Goal: Find specific page/section: Find specific page/section

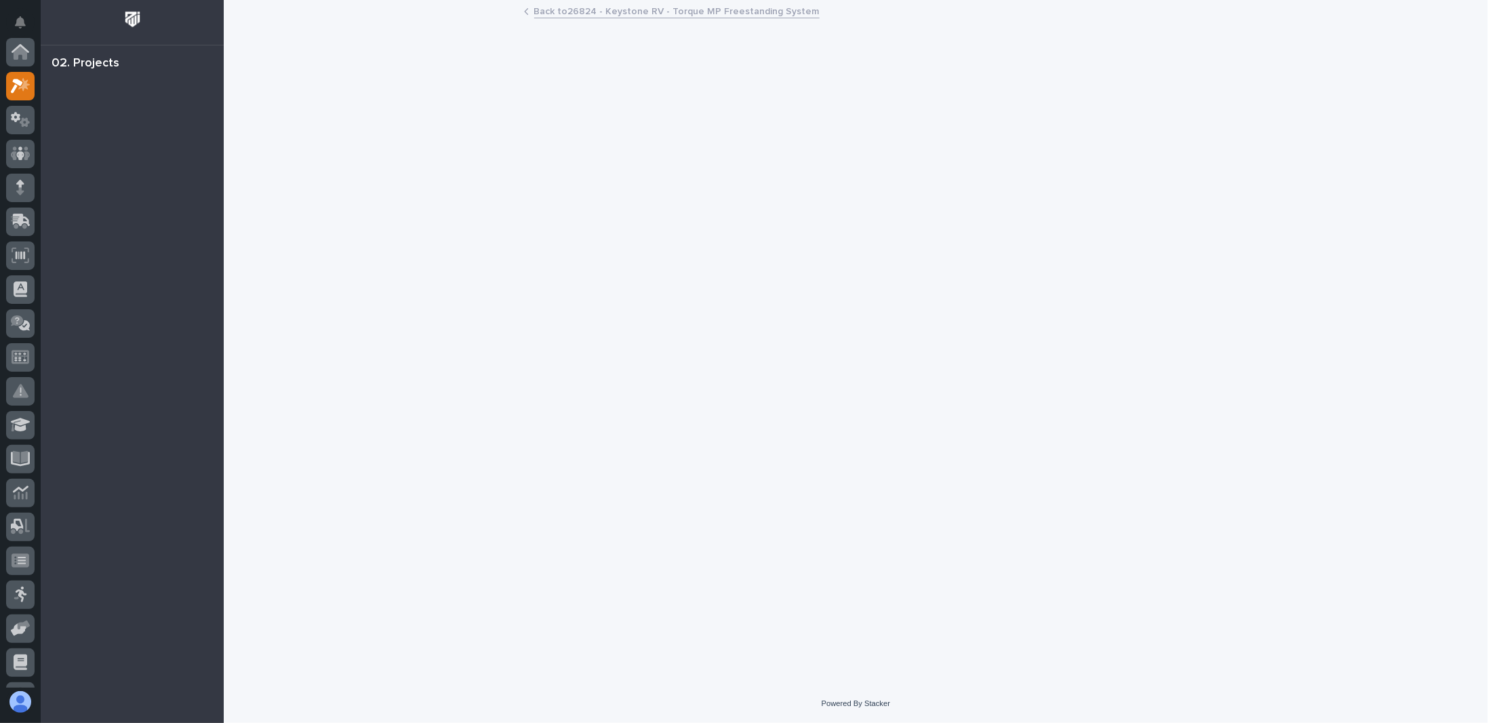
scroll to position [34, 0]
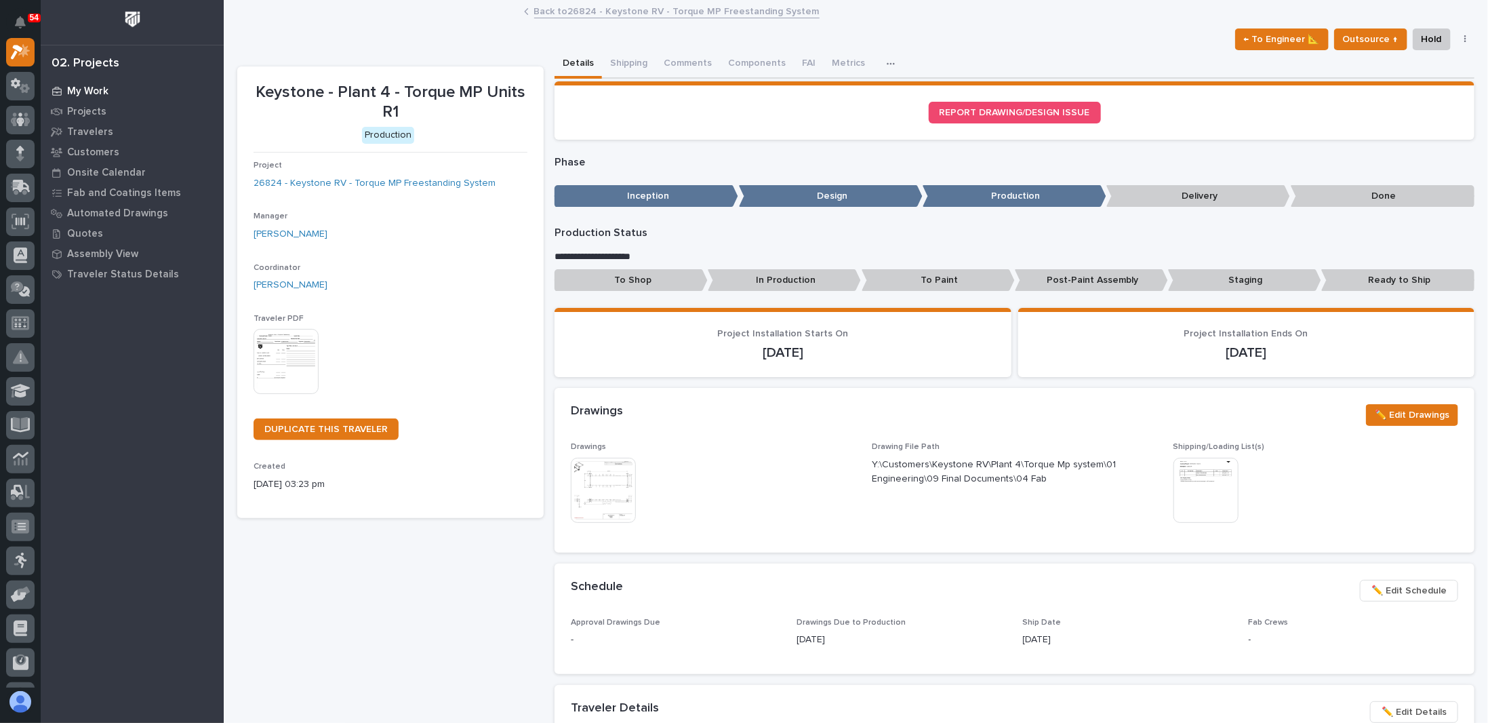
click at [90, 86] on p "My Work" at bounding box center [87, 91] width 41 height 12
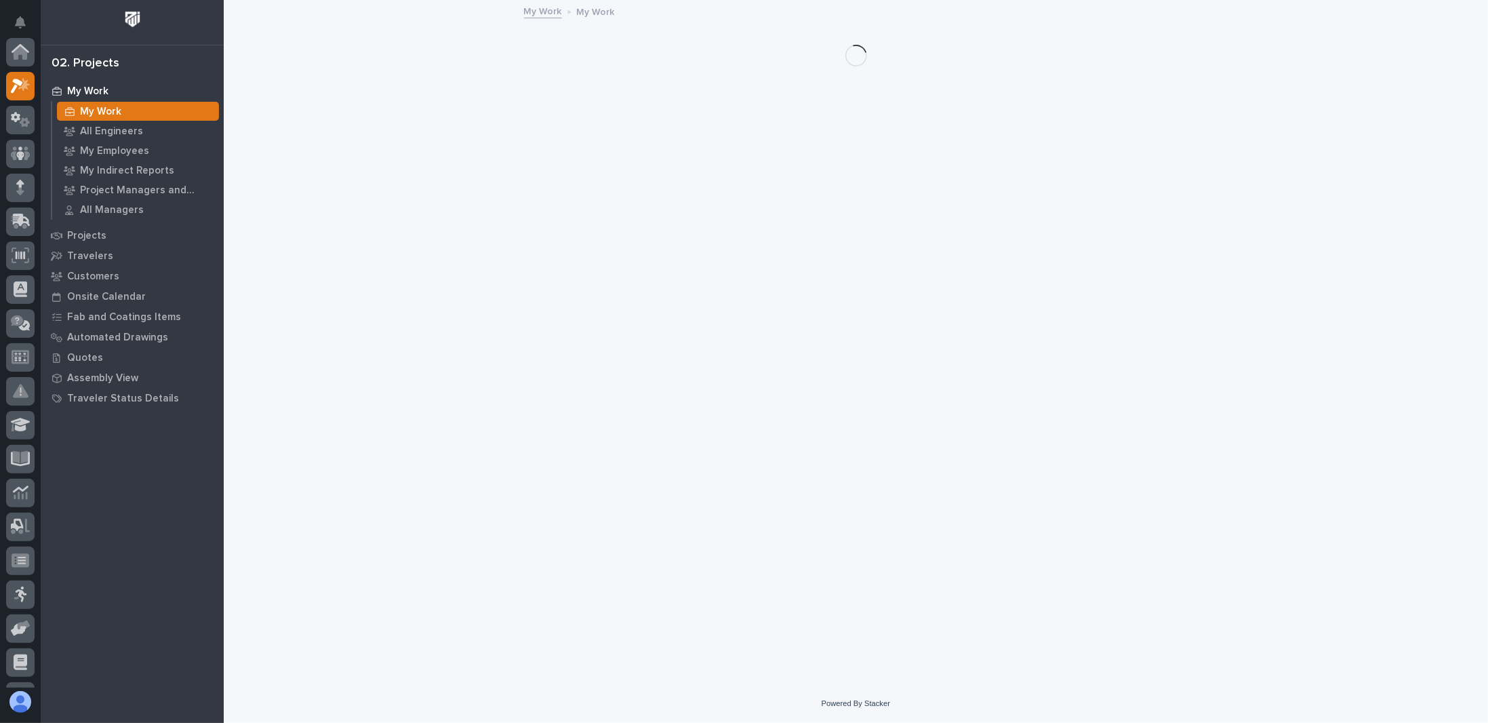
scroll to position [34, 0]
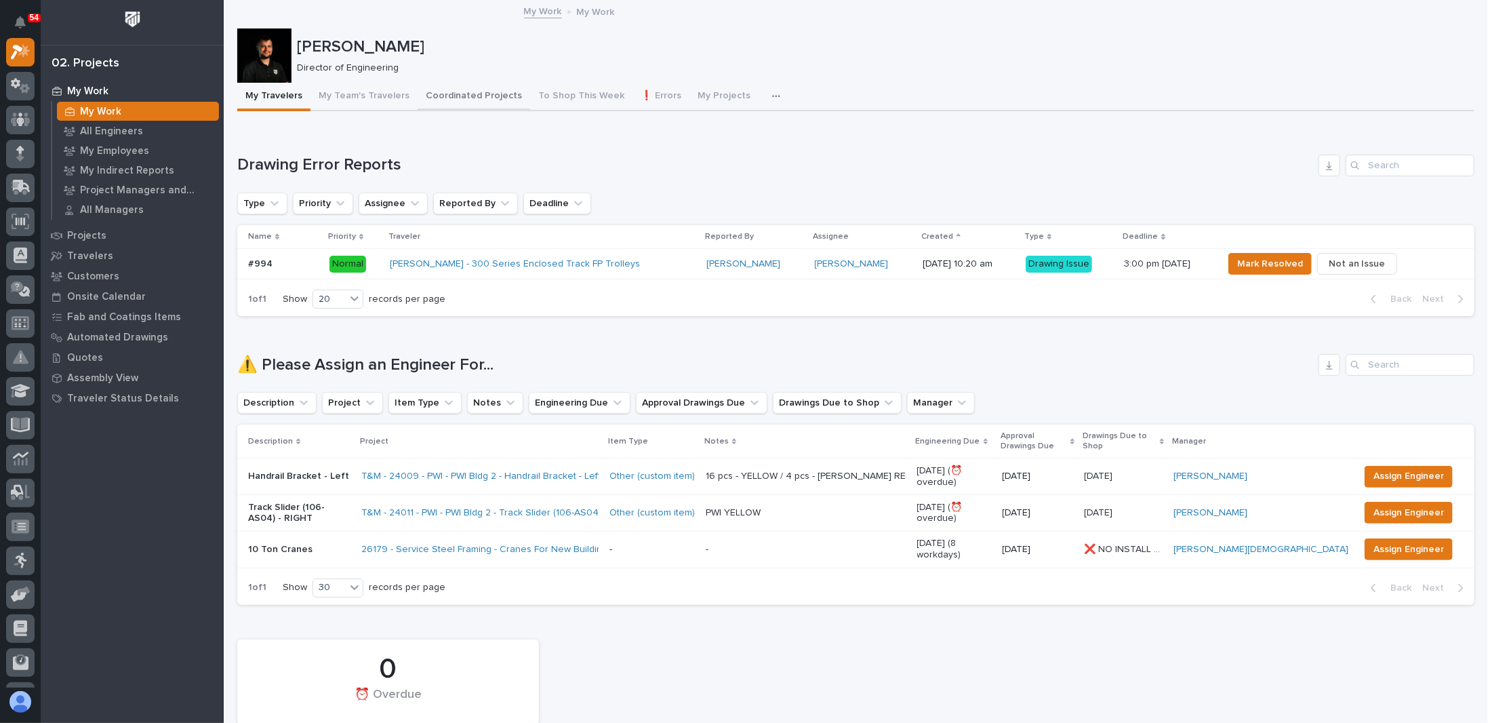
click at [364, 96] on button "My Team's Travelers" at bounding box center [364, 97] width 107 height 28
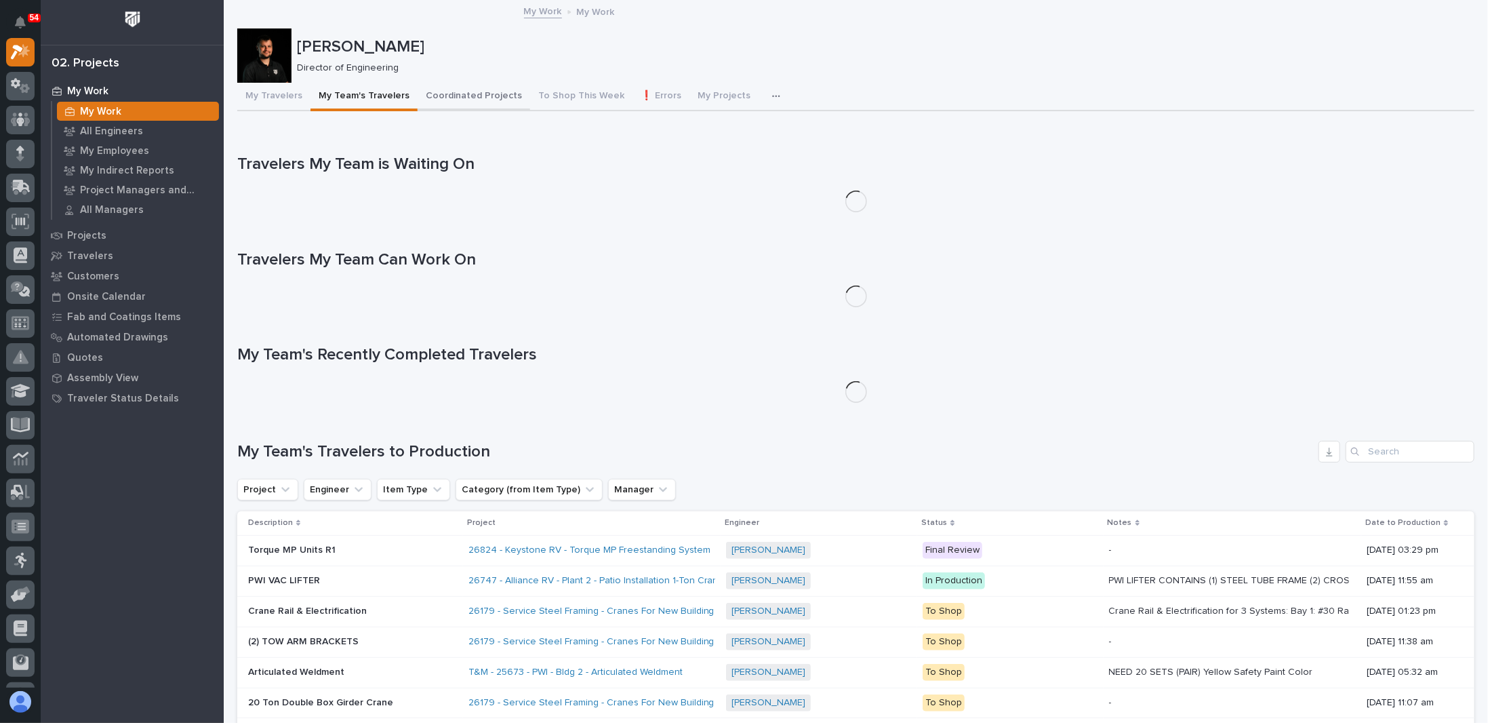
click at [456, 96] on button "Coordinated Projects" at bounding box center [474, 97] width 113 height 28
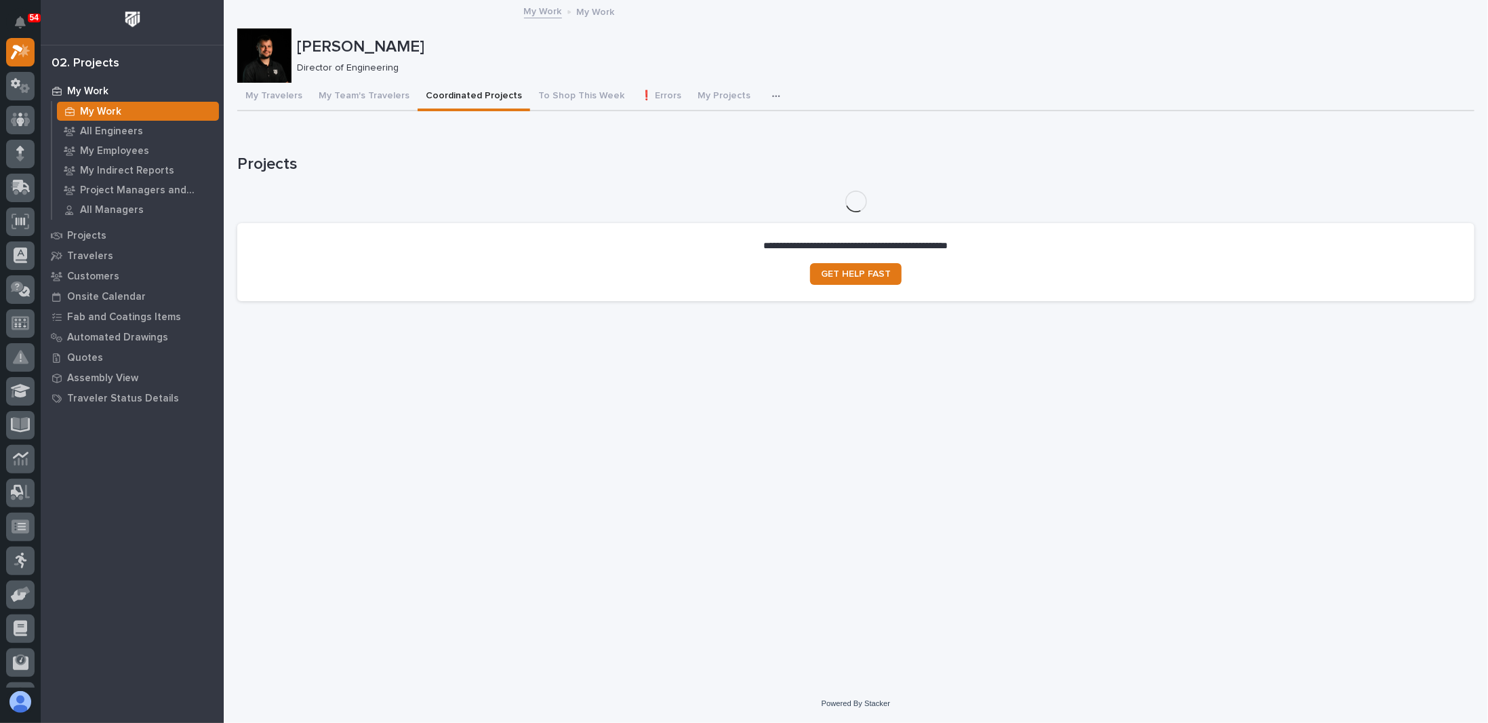
click at [288, 96] on button "My Travelers" at bounding box center [273, 97] width 73 height 28
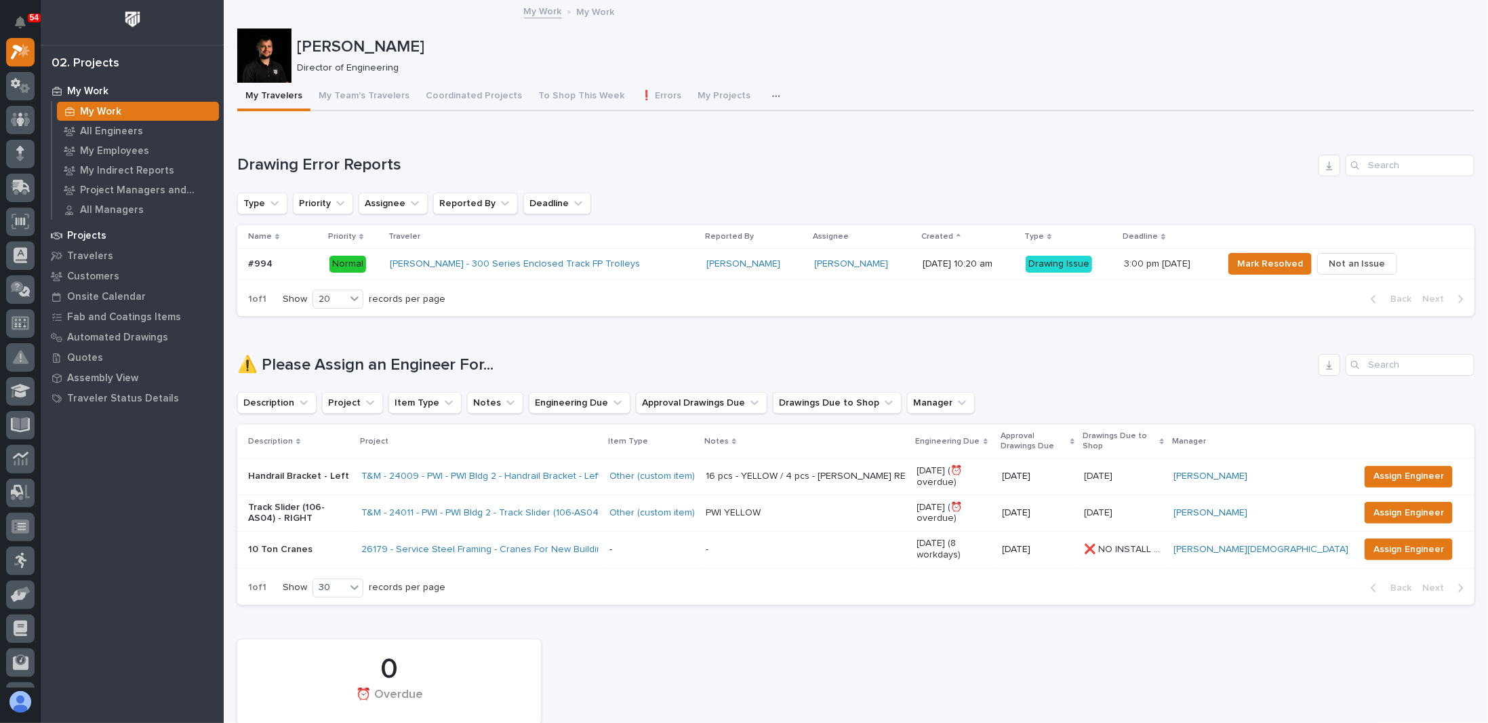
click at [106, 234] on div "Projects" at bounding box center [132, 235] width 176 height 19
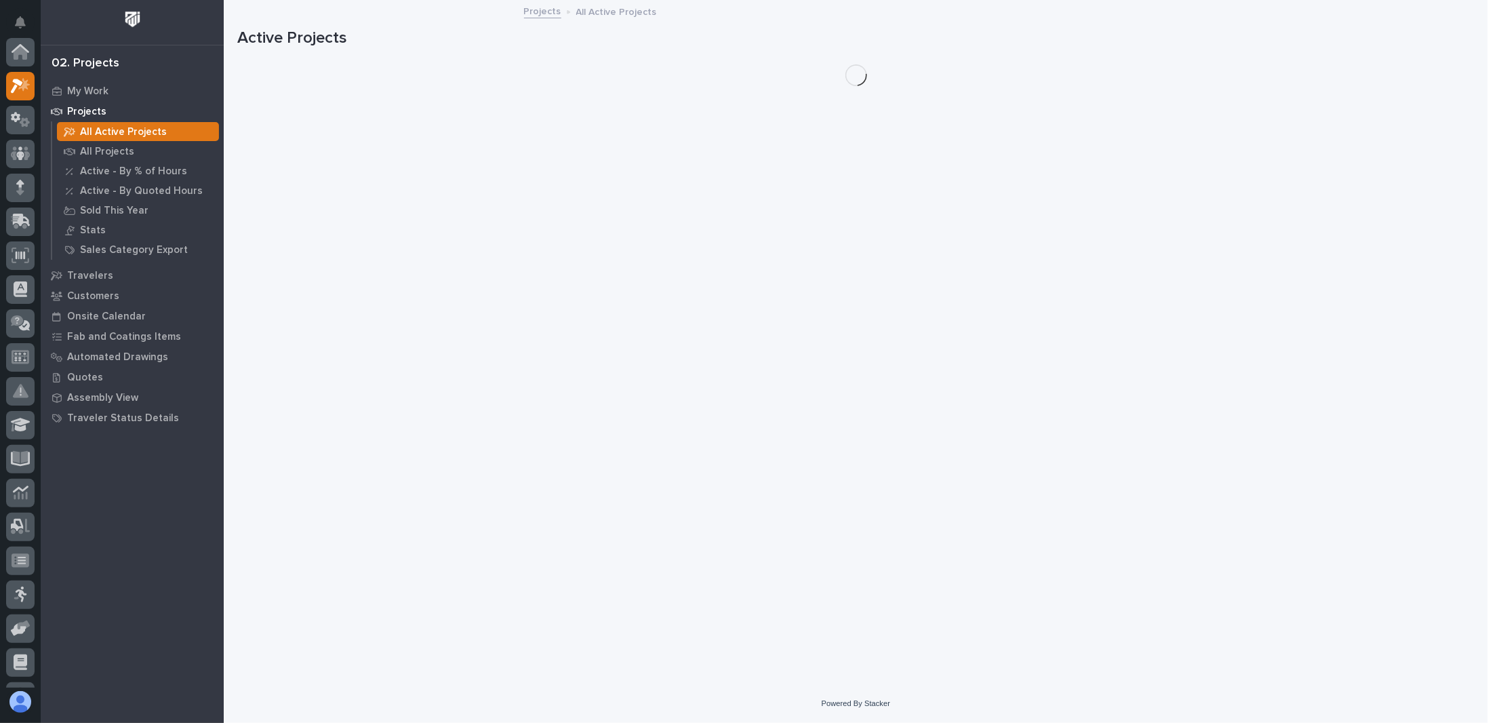
scroll to position [34, 0]
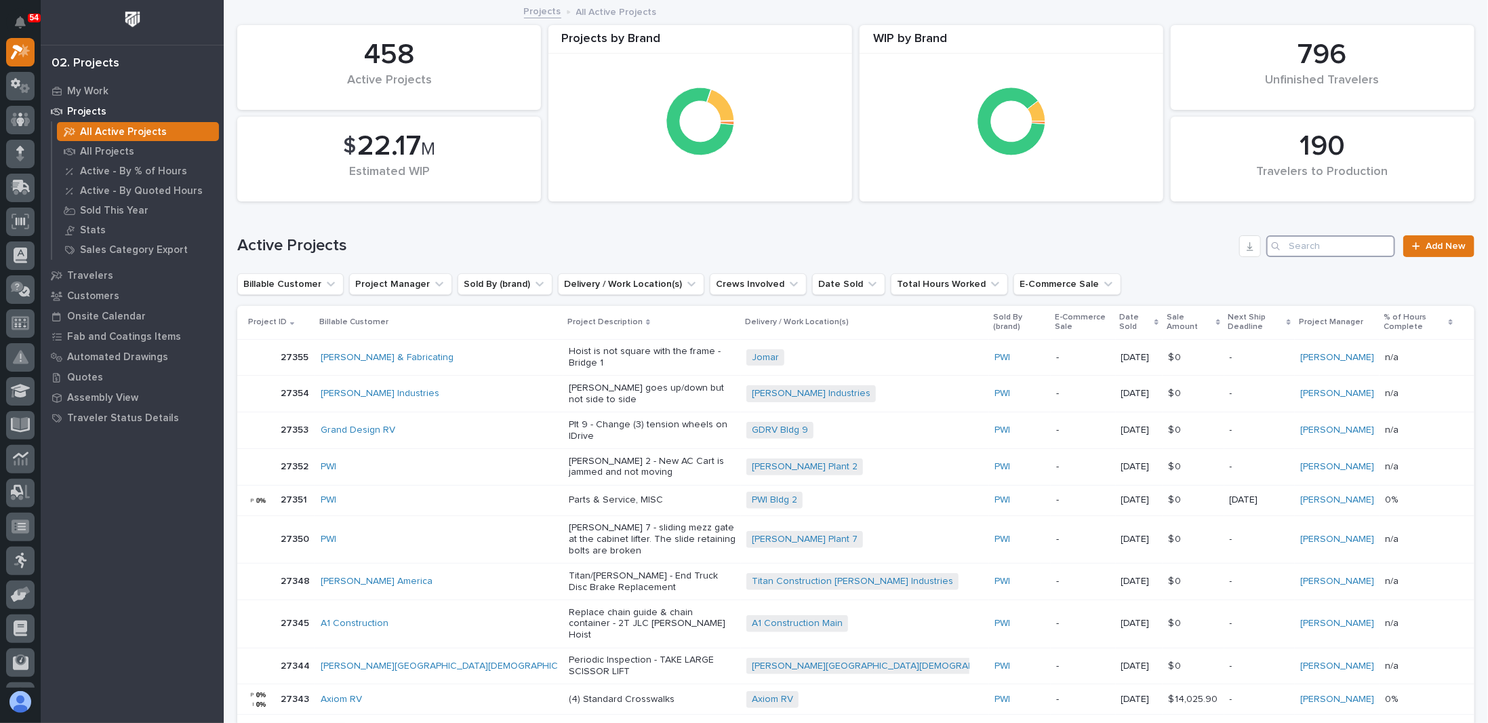
click at [1302, 242] on input "Search" at bounding box center [1331, 246] width 129 height 22
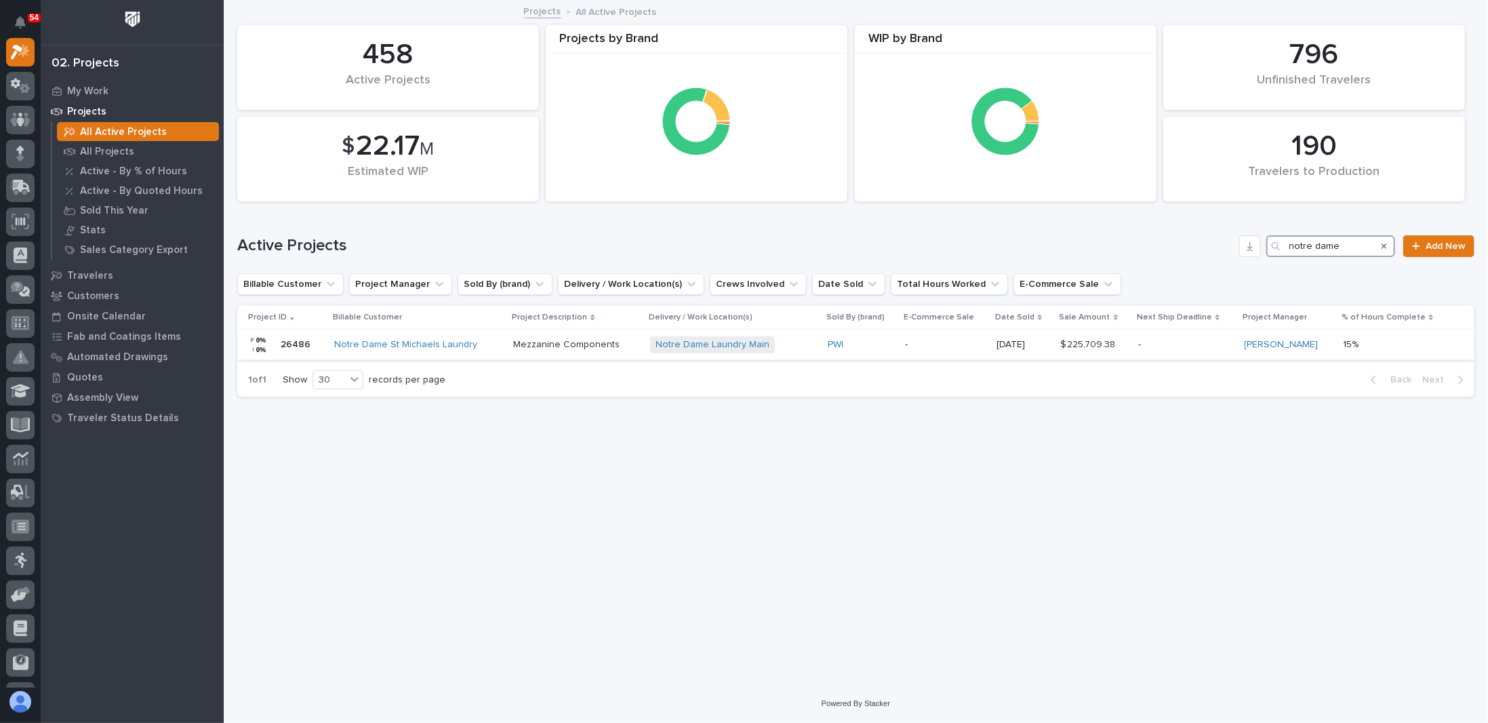
type input "notre dame"
click at [545, 342] on p "Mezzanine Components" at bounding box center [575, 345] width 125 height 12
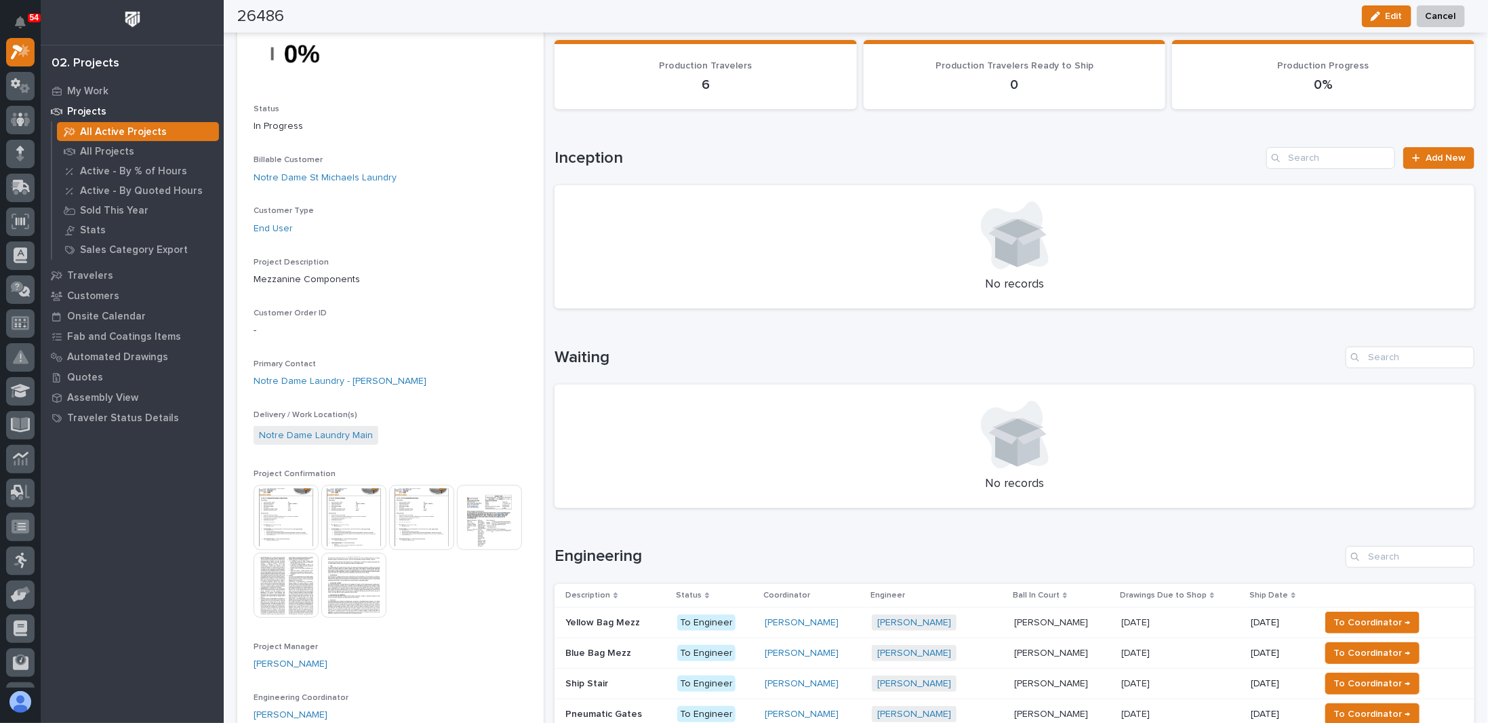
scroll to position [136, 0]
click at [722, 340] on div "Loading... Saving… Waiting No records" at bounding box center [1015, 418] width 920 height 199
